Goal: Task Accomplishment & Management: Use online tool/utility

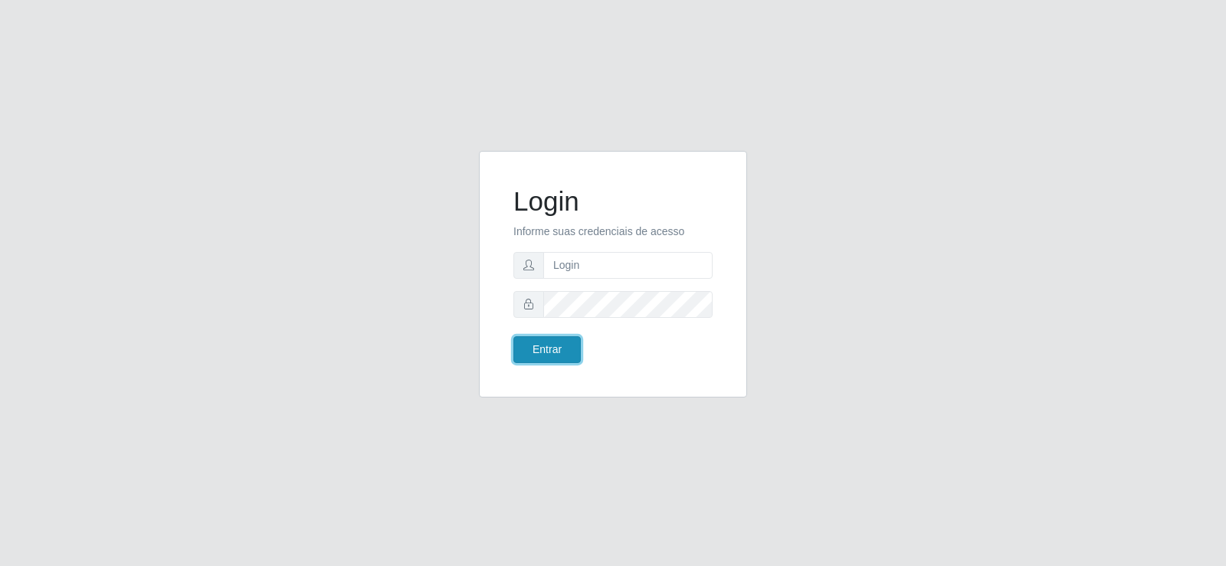
click at [550, 352] on button "Entrar" at bounding box center [547, 349] width 67 height 27
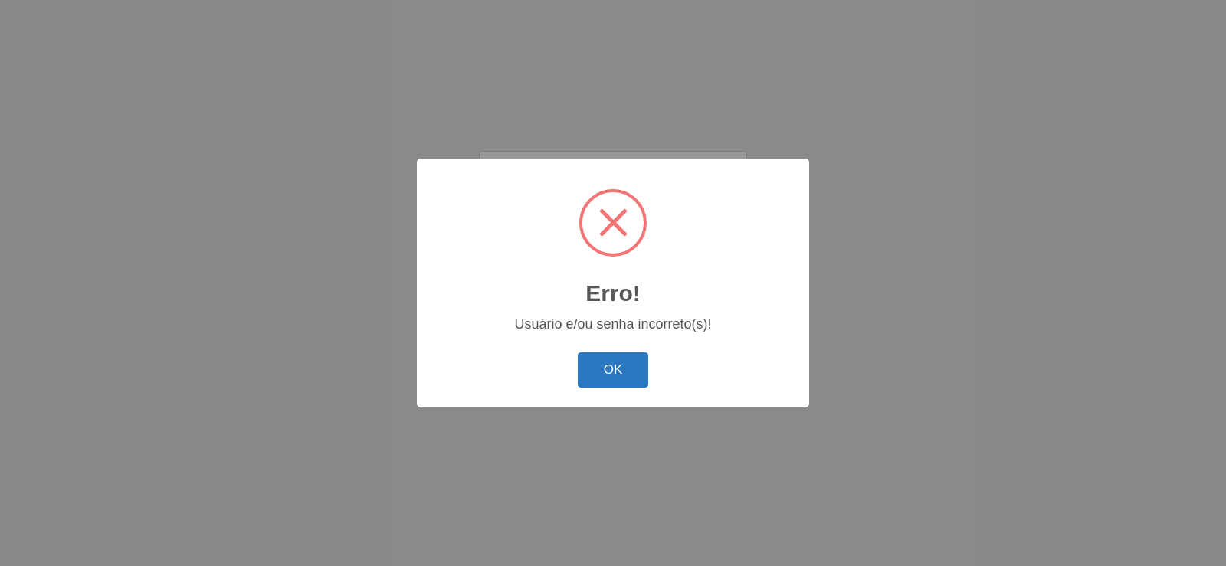
click at [612, 369] on button "OK" at bounding box center [613, 371] width 71 height 36
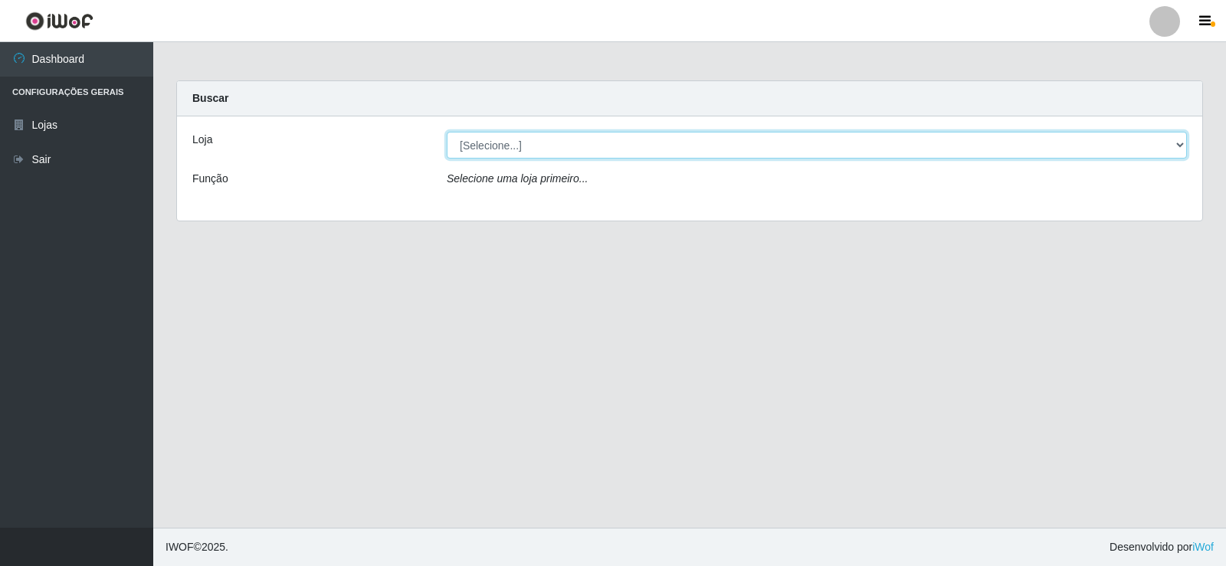
click at [1181, 146] on select "[Selecione...] Supermercado Manaira" at bounding box center [817, 145] width 740 height 27
select select "443"
click at [447, 132] on select "[Selecione...] Supermercado Manaira" at bounding box center [817, 145] width 740 height 27
